Goal: Task Accomplishment & Management: Use online tool/utility

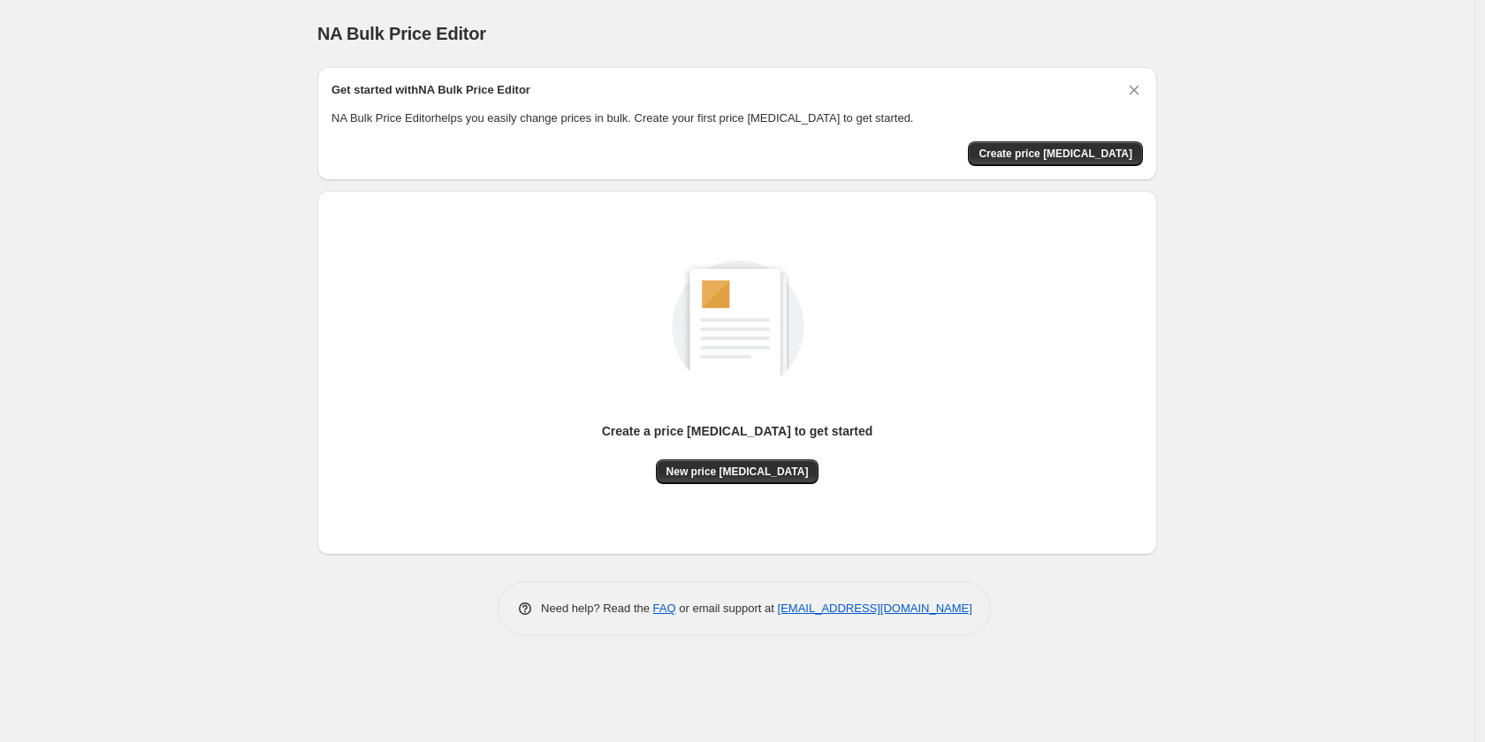
click at [1470, 479] on div "NA Bulk Price Editor. This page is ready NA Bulk Price Editor Get started with …" at bounding box center [737, 371] width 1474 height 742
